Goal: Information Seeking & Learning: Learn about a topic

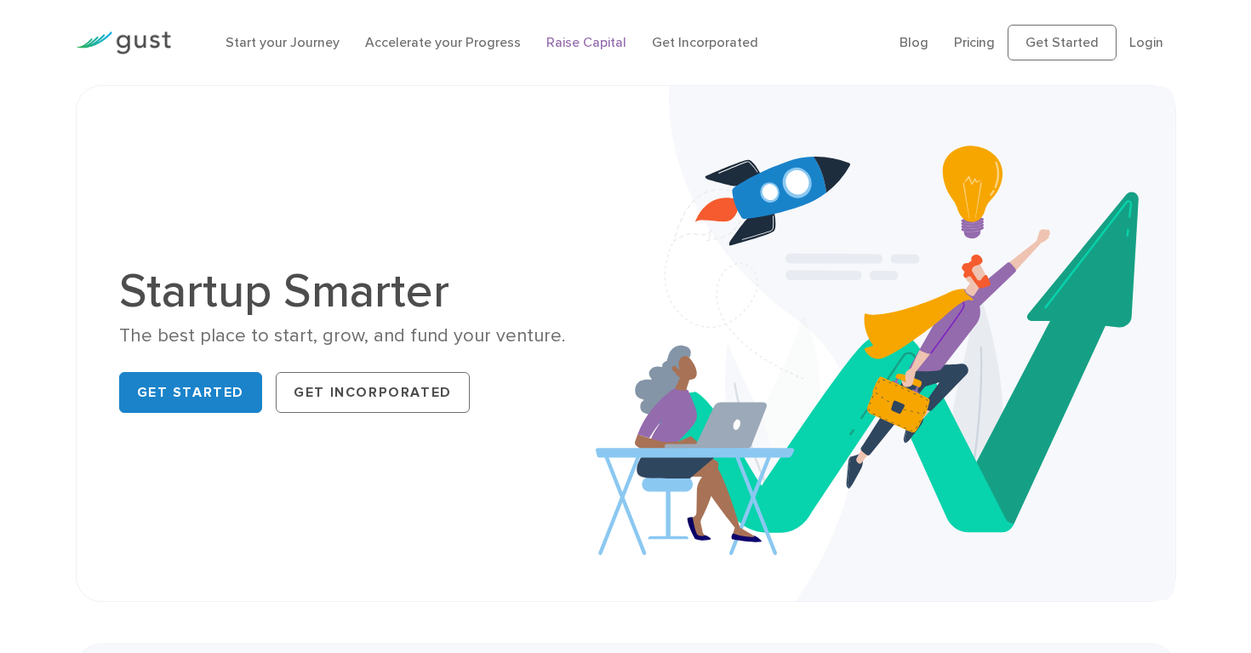
click at [568, 44] on link "Raise Capital" at bounding box center [586, 42] width 80 height 16
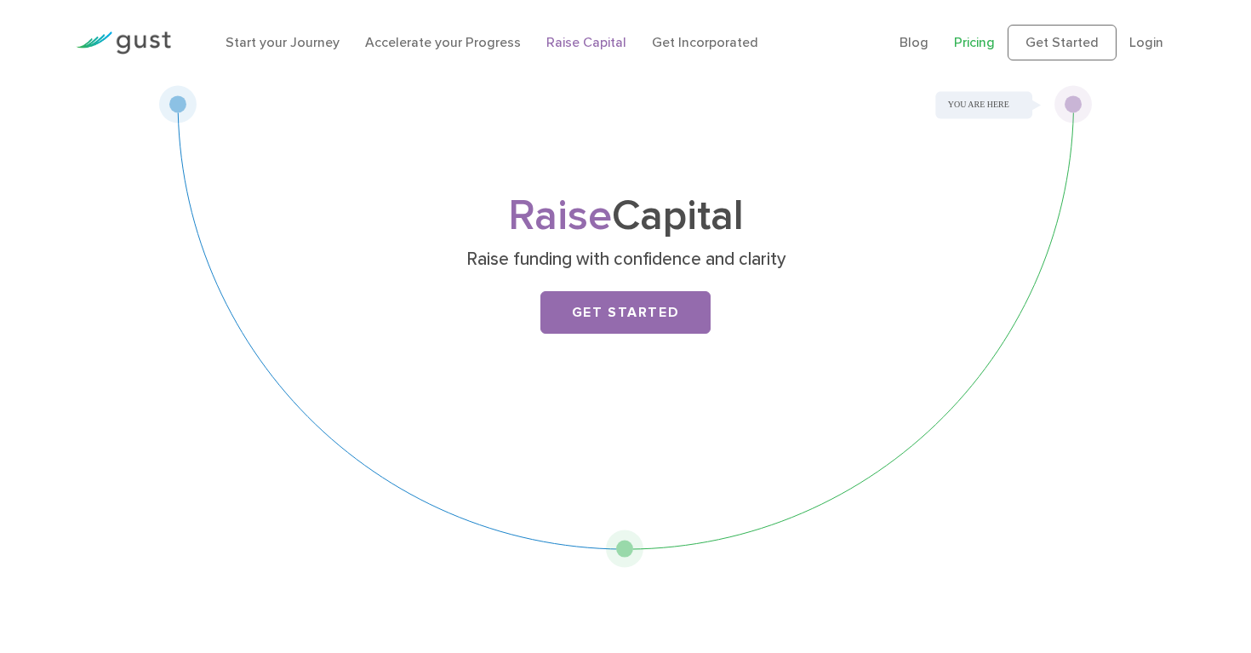
click at [979, 48] on link "Pricing" at bounding box center [974, 42] width 41 height 16
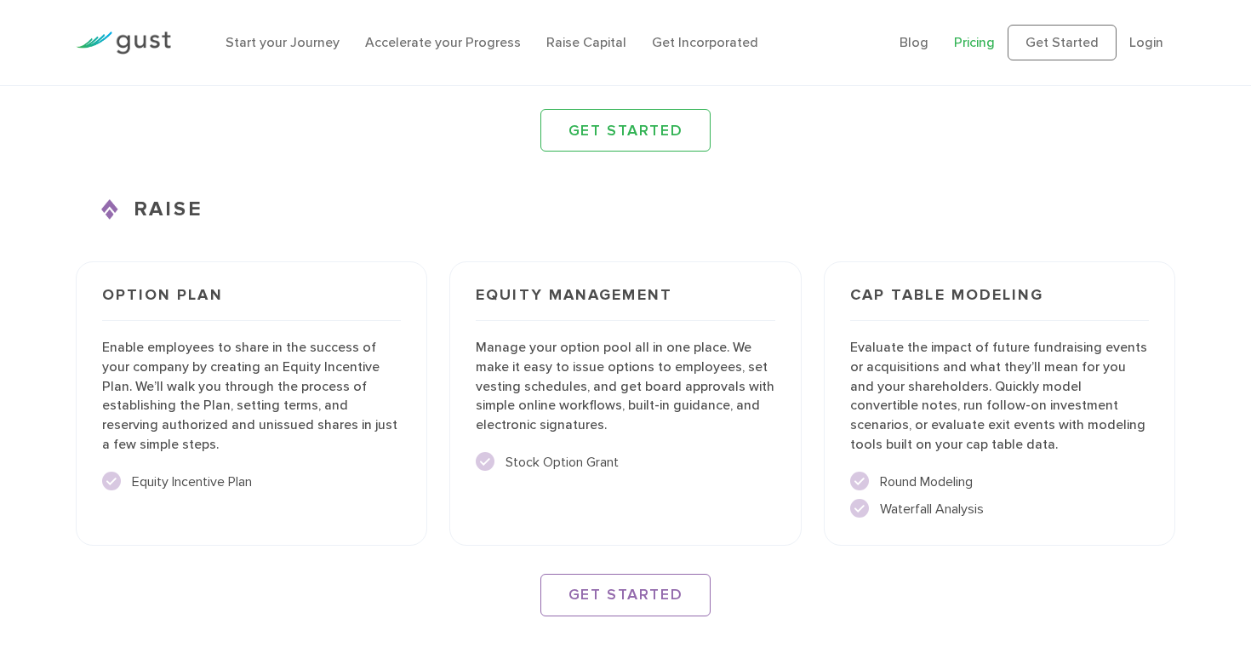
scroll to position [2208, 0]
